Goal: Information Seeking & Learning: Check status

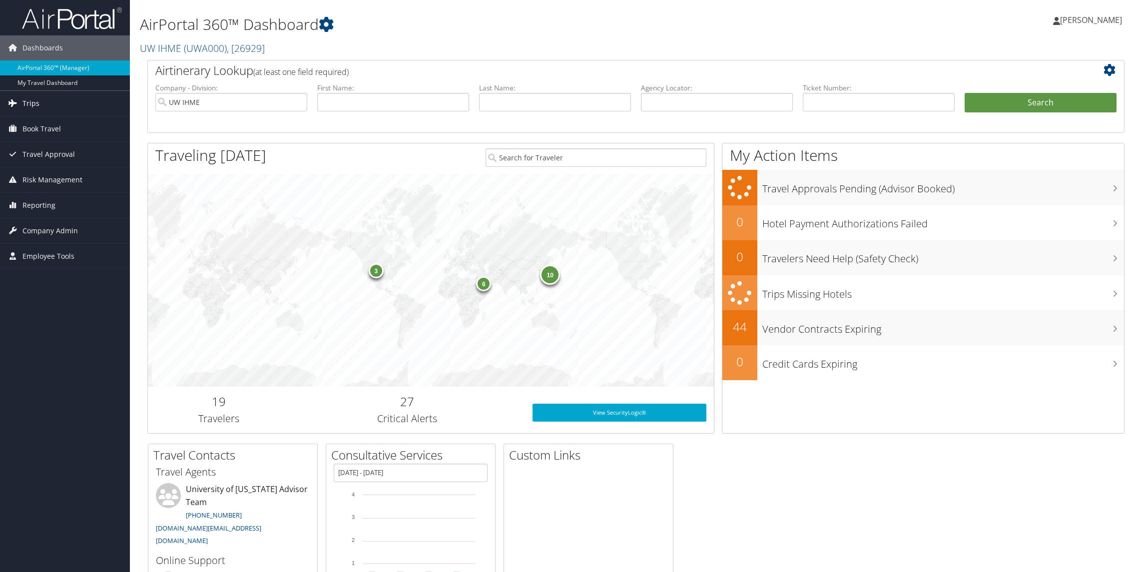
click at [36, 100] on span "Trips" at bounding box center [30, 103] width 17 height 25
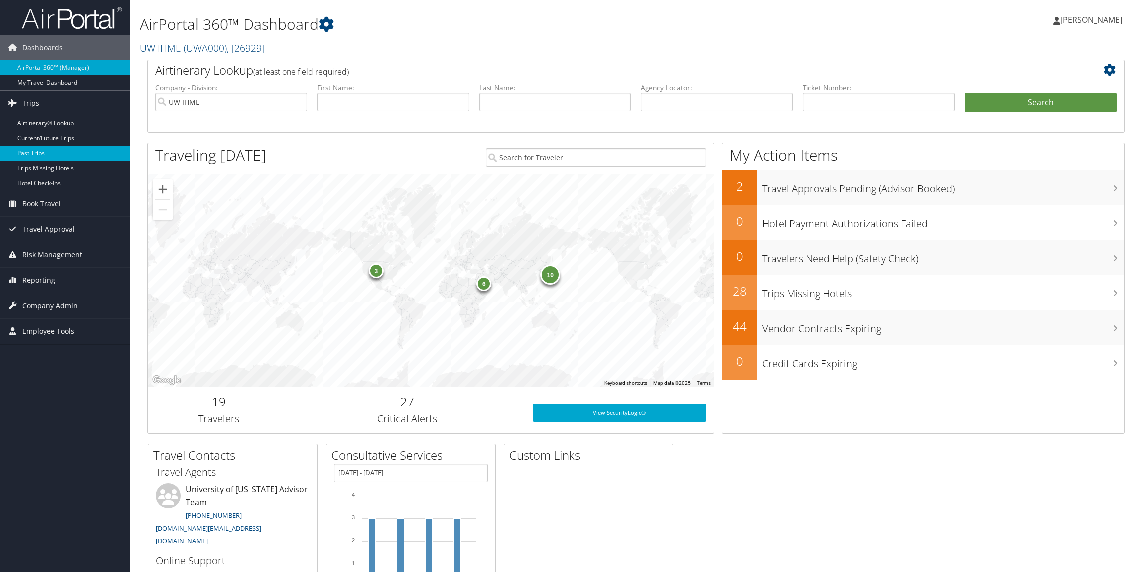
click at [37, 156] on link "Past Trips" at bounding box center [65, 153] width 130 height 15
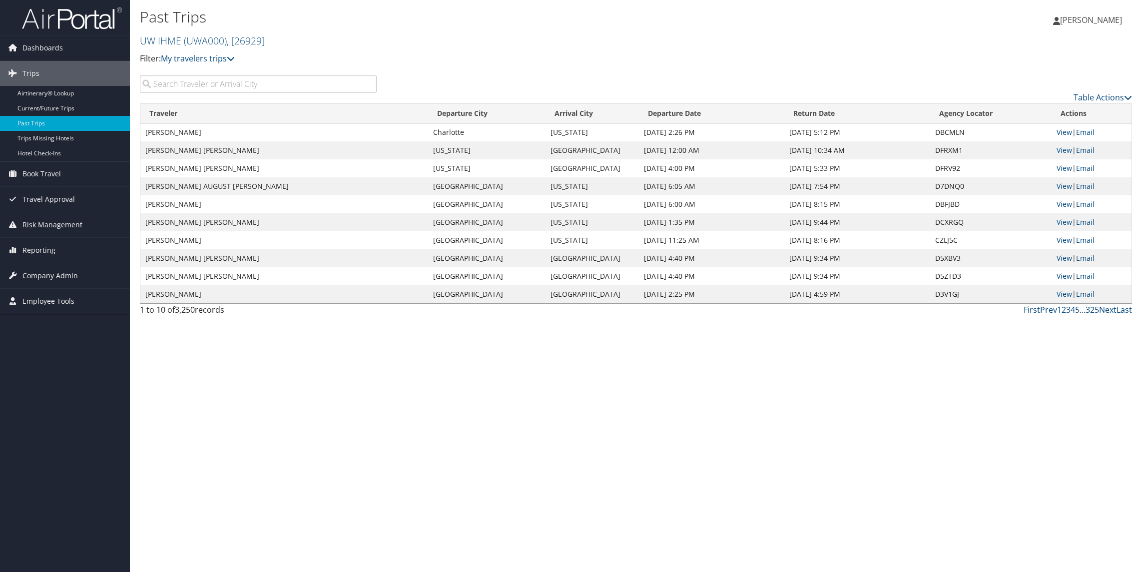
click at [331, 86] on input "search" at bounding box center [258, 84] width 237 height 18
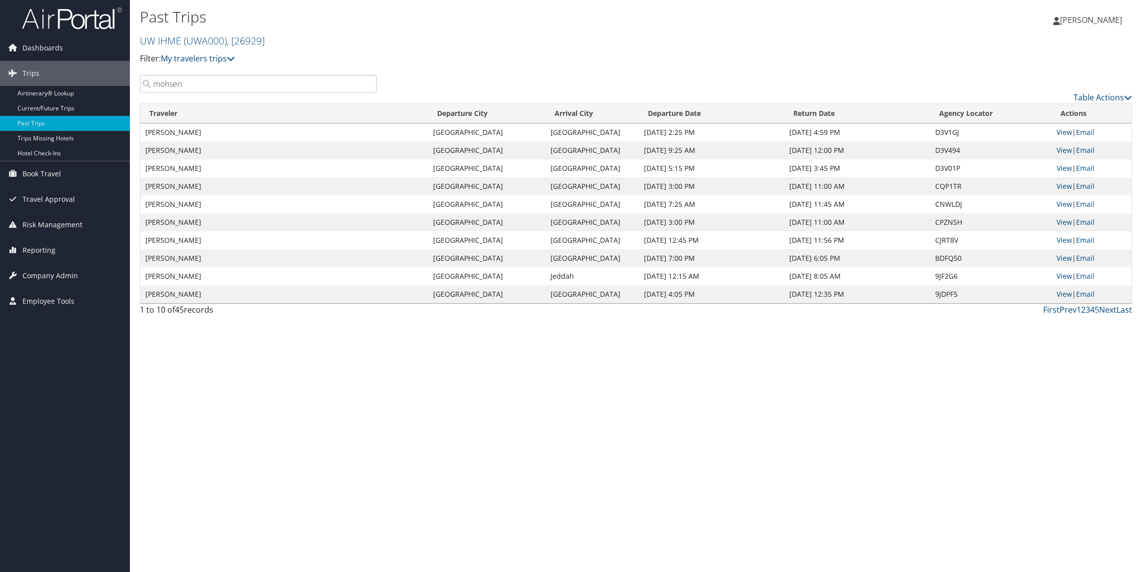
type input "mohsen"
click at [1067, 131] on link "View" at bounding box center [1064, 131] width 15 height 9
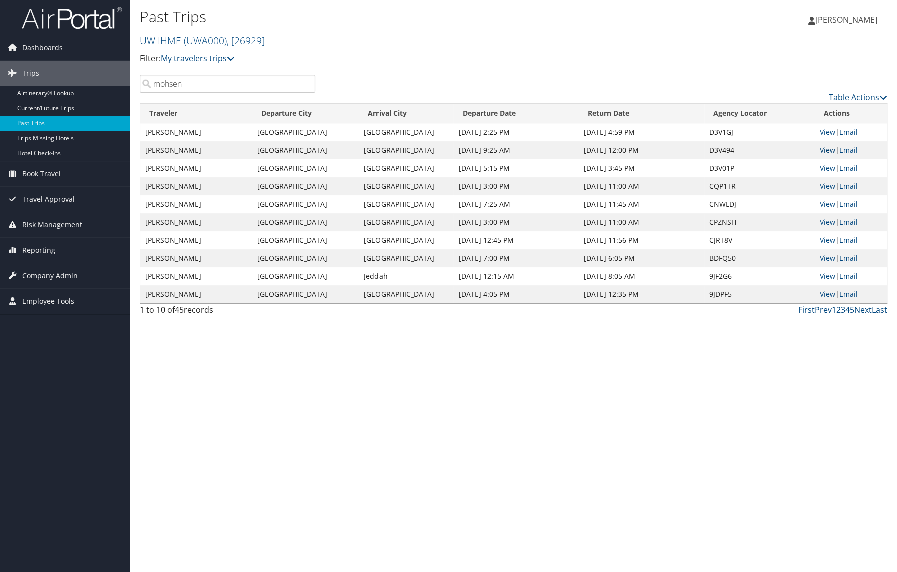
click at [827, 151] on link "View" at bounding box center [826, 149] width 15 height 9
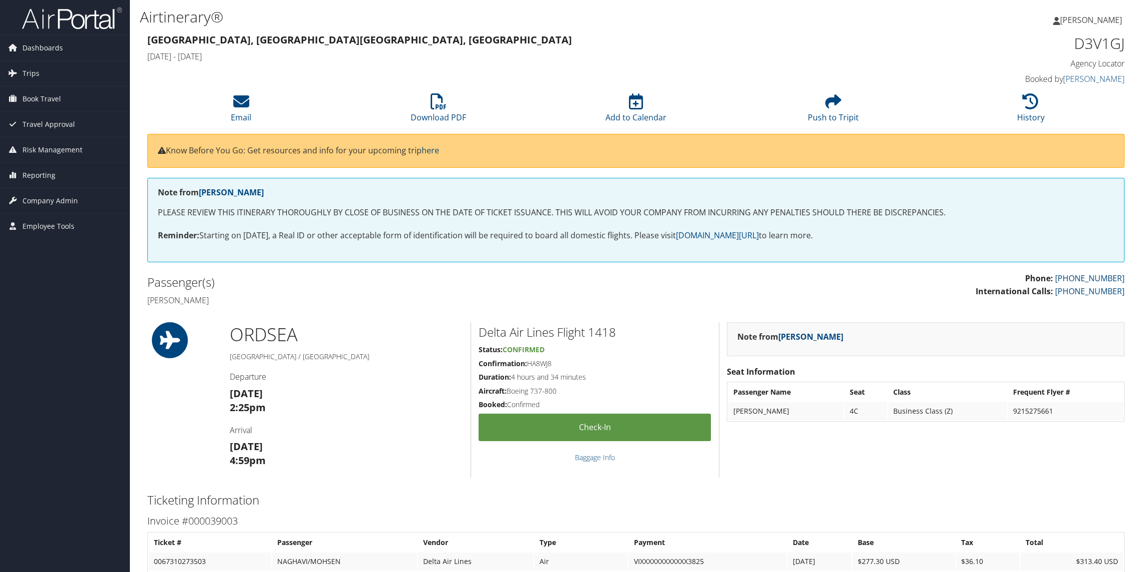
click at [312, 71] on div "Chicago, IL Seattle, WA Sat 13 Sep 2025 - Sat 13 Sep 2025 D3V1GJ Agency Locator…" at bounding box center [636, 59] width 992 height 57
